Goal: Task Accomplishment & Management: Complete application form

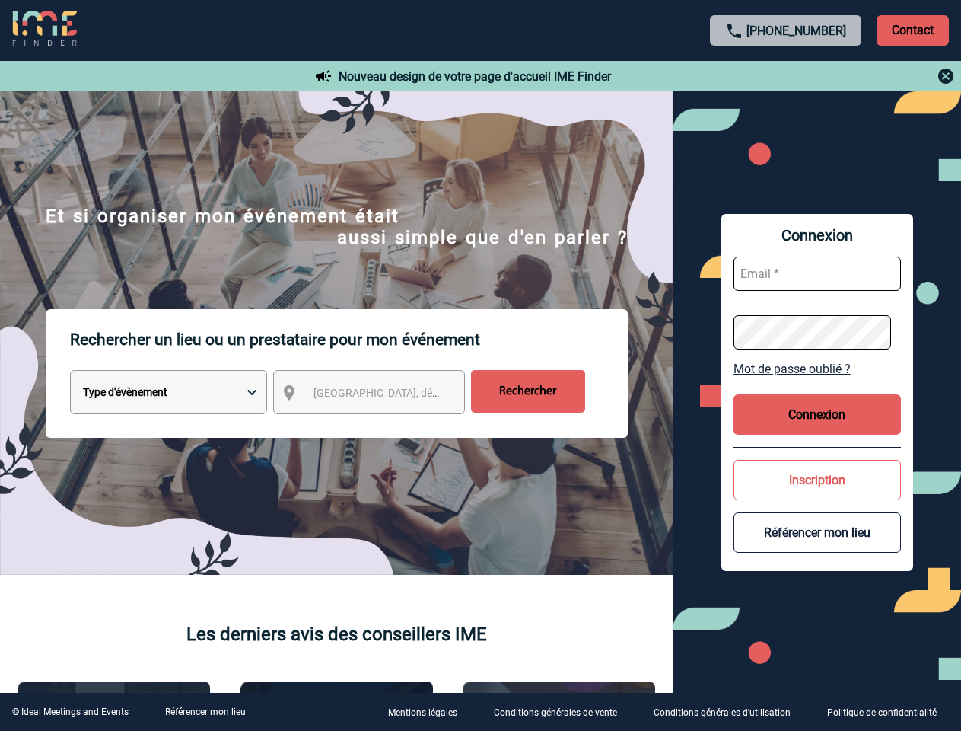
click at [480, 365] on p "Rechercher un lieu ou un prestataire pour mon événement" at bounding box center [349, 339] width 558 height 61
click at [912, 30] on p "Contact" at bounding box center [913, 30] width 72 height 30
click at [786, 76] on div at bounding box center [786, 76] width 339 height 18
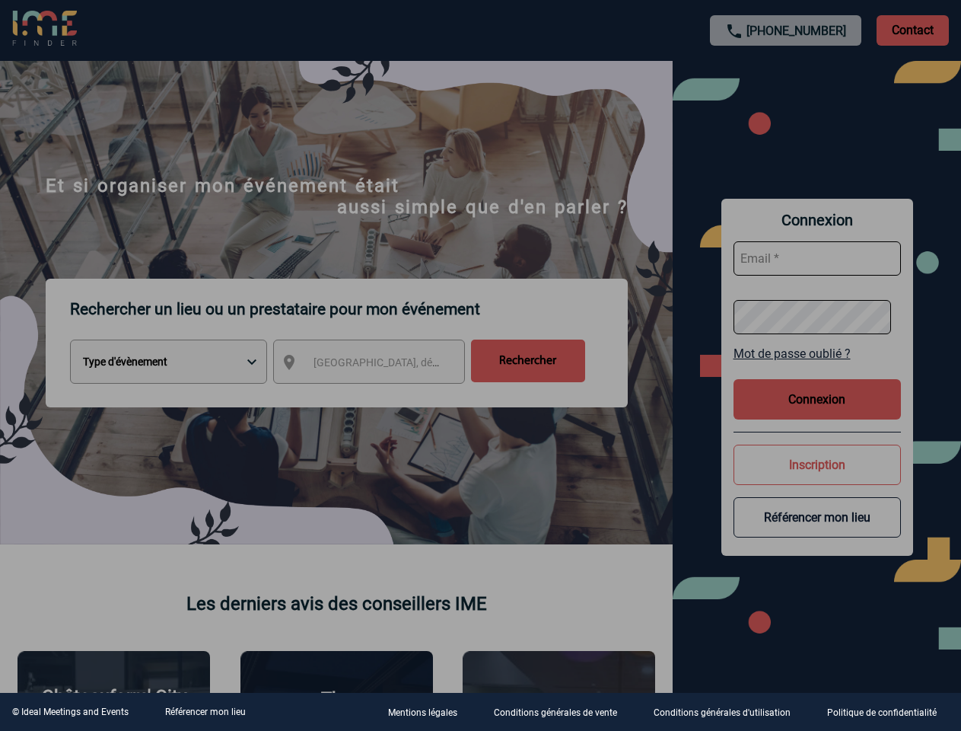
click at [383, 395] on div at bounding box center [480, 365] width 961 height 731
click at [817, 368] on div at bounding box center [480, 365] width 961 height 731
click at [817, 414] on div at bounding box center [480, 365] width 961 height 731
click at [817, 479] on div at bounding box center [480, 365] width 961 height 731
click at [817, 532] on div at bounding box center [480, 365] width 961 height 731
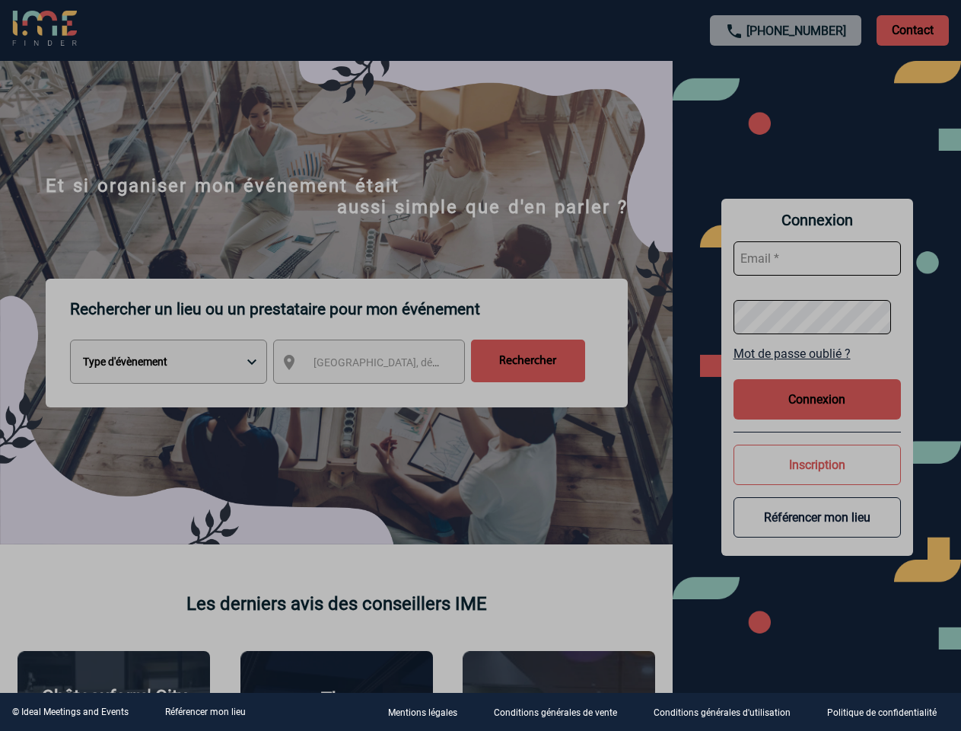
click at [205, 712] on link "Référencer mon lieu" at bounding box center [205, 711] width 81 height 11
